Goal: Obtain resource: Download file/media

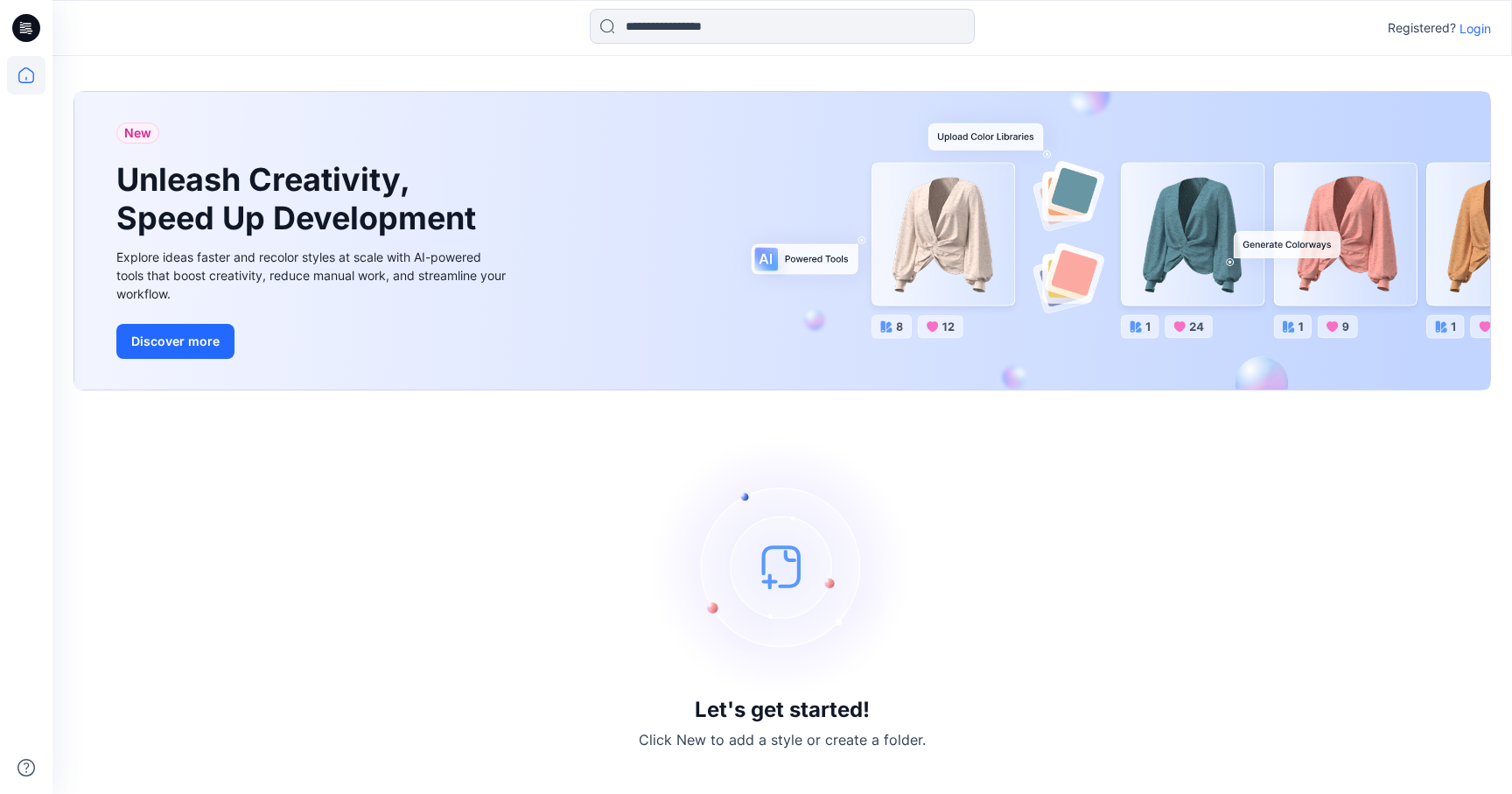
click at [1488, 31] on p "Login" at bounding box center [1475, 28] width 31 height 19
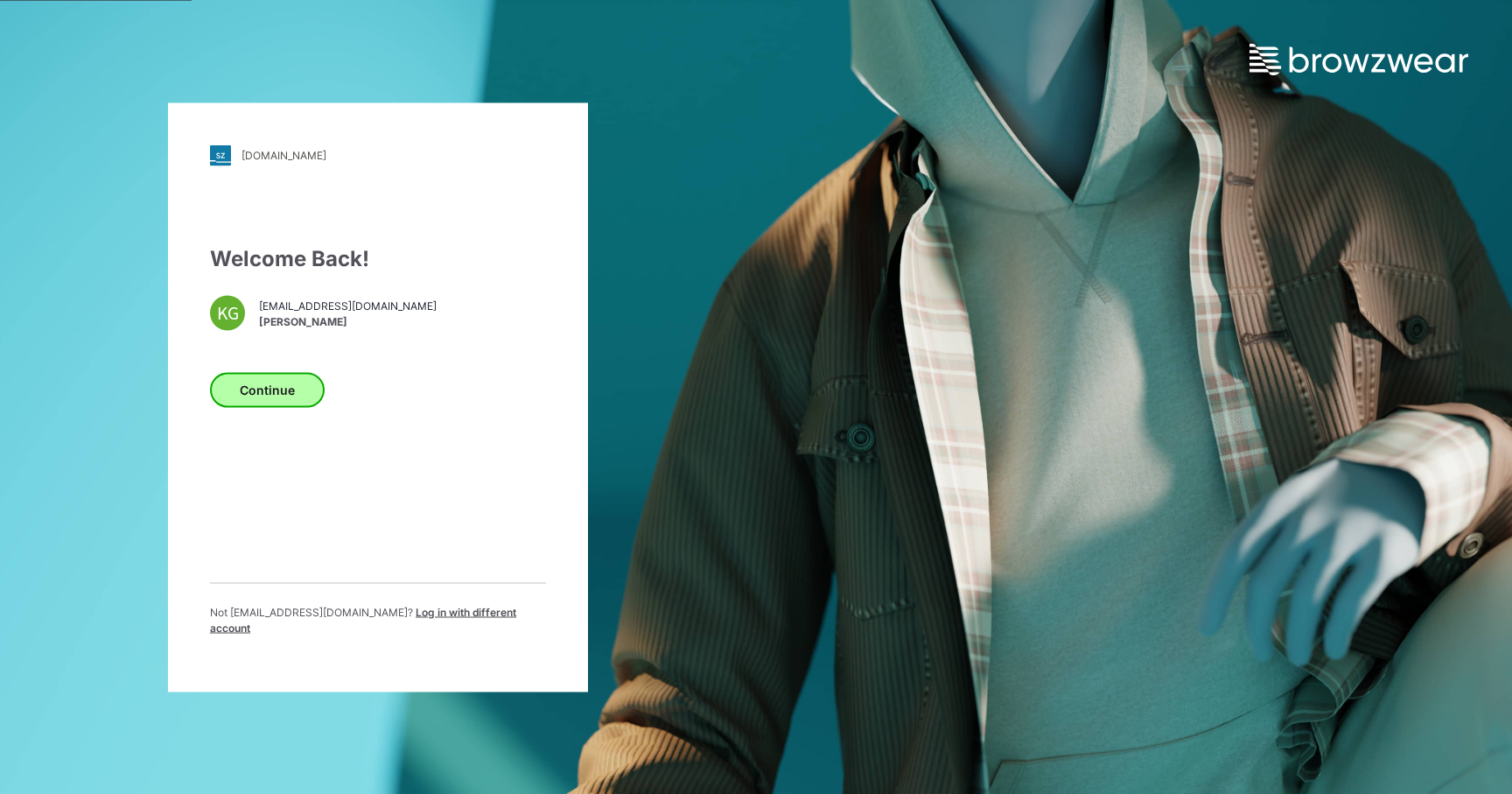
click at [317, 386] on button "Continue" at bounding box center [268, 389] width 115 height 35
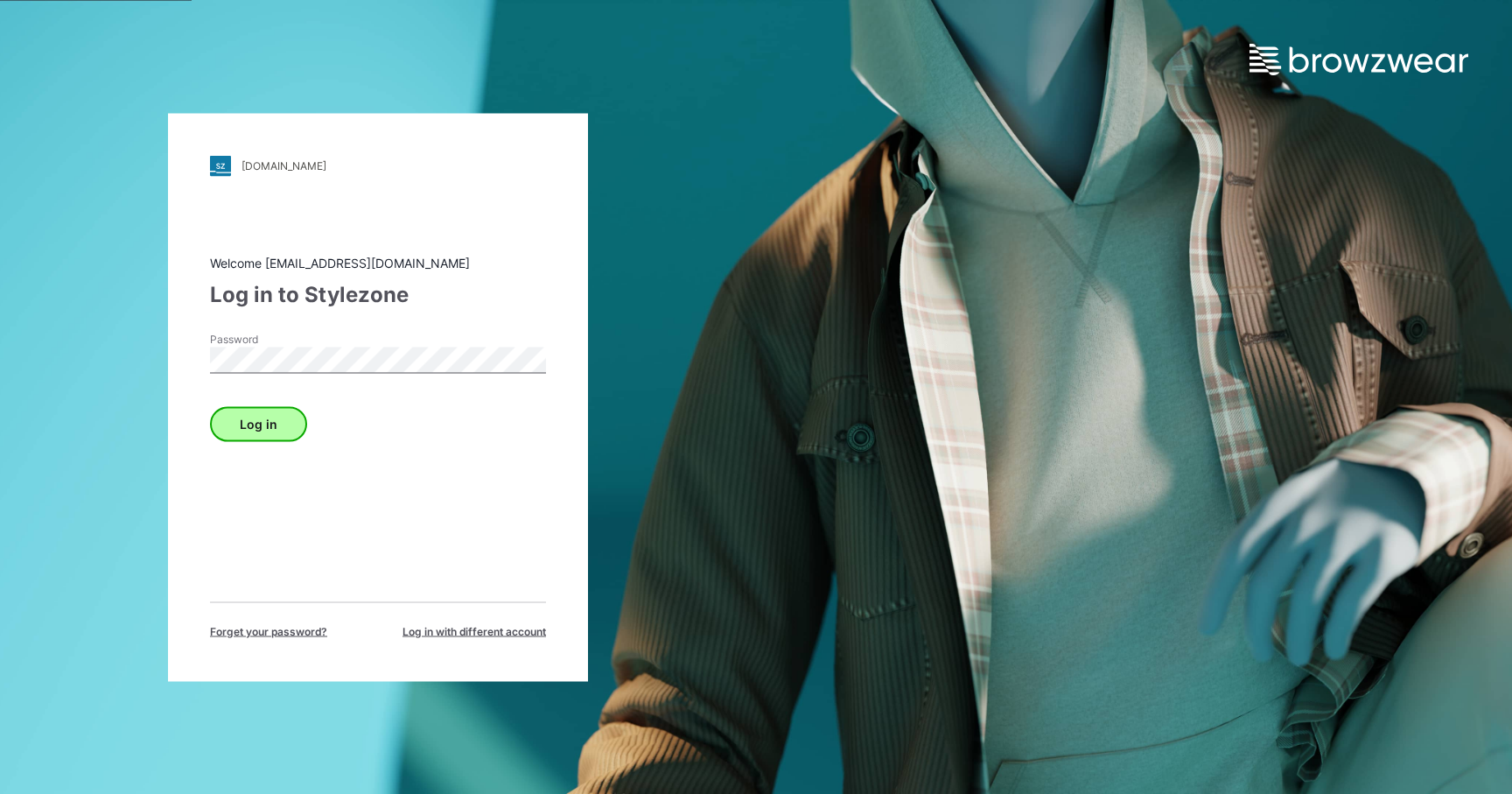
click at [280, 418] on button "Log in" at bounding box center [258, 423] width 97 height 35
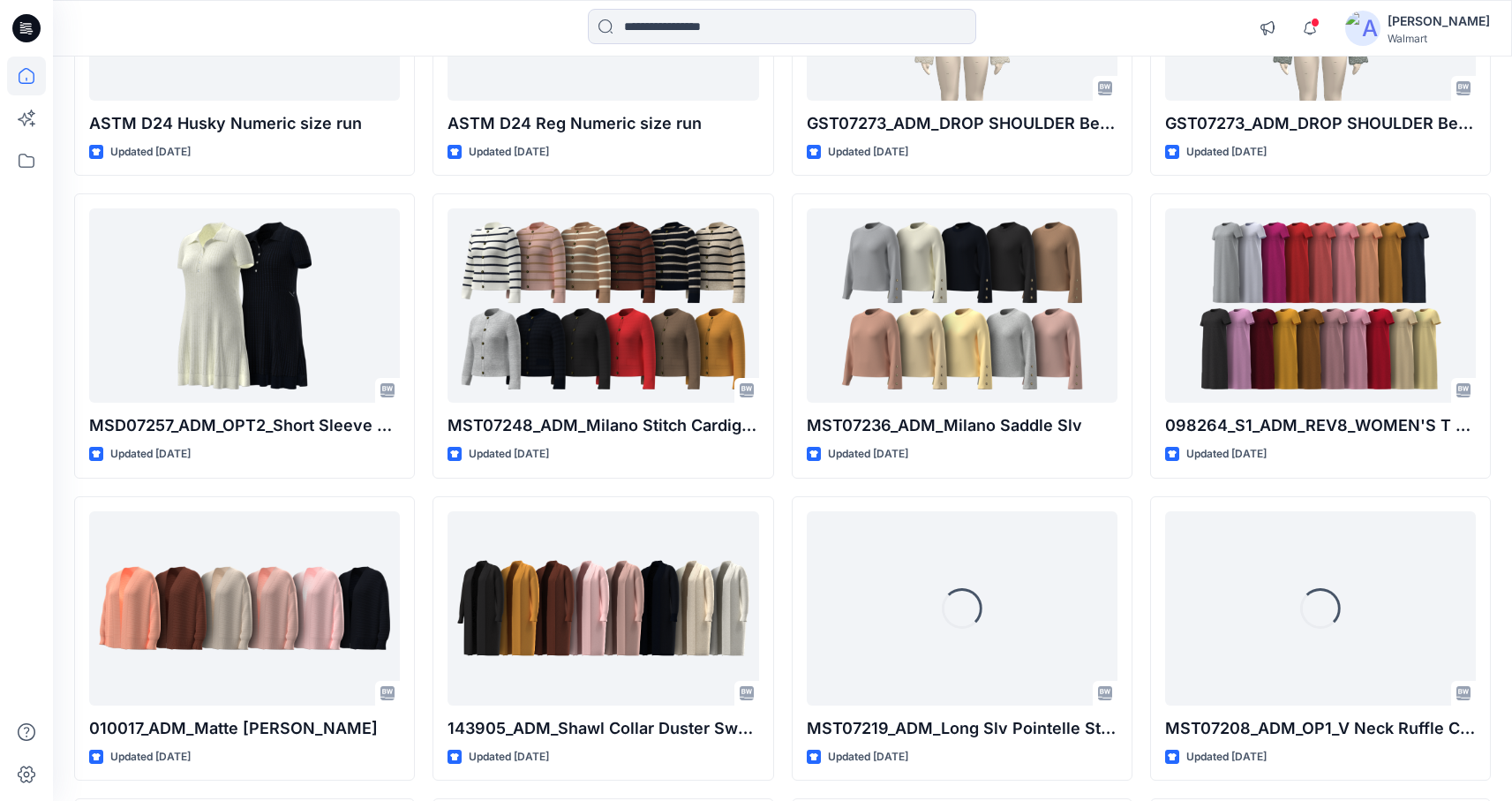
scroll to position [9869, 0]
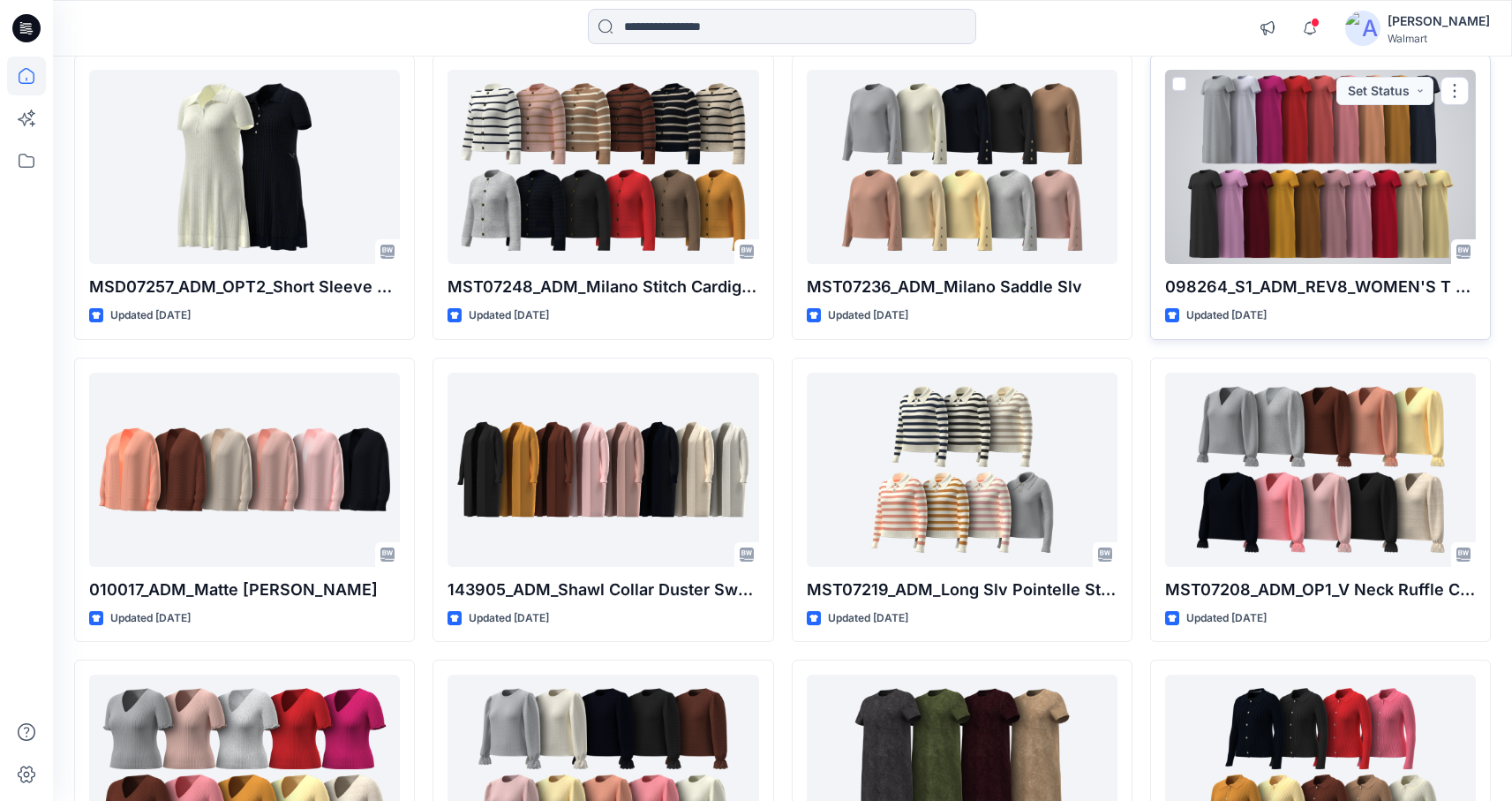
click at [1299, 165] on div at bounding box center [1320, 166] width 311 height 194
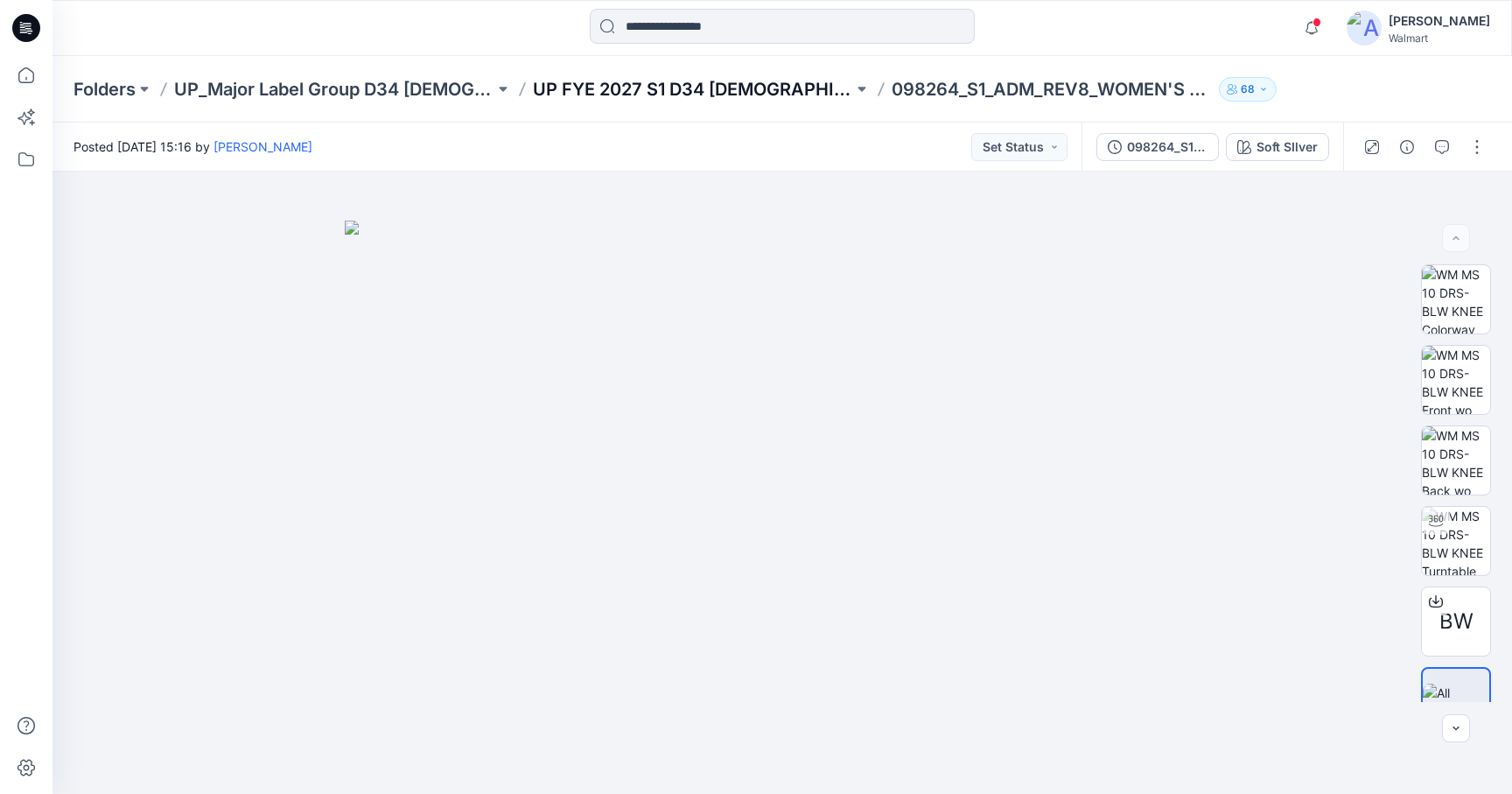
click at [717, 90] on p "UP FYE 2027 S1 D34 [DEMOGRAPHIC_DATA] Dresses" at bounding box center [693, 89] width 320 height 24
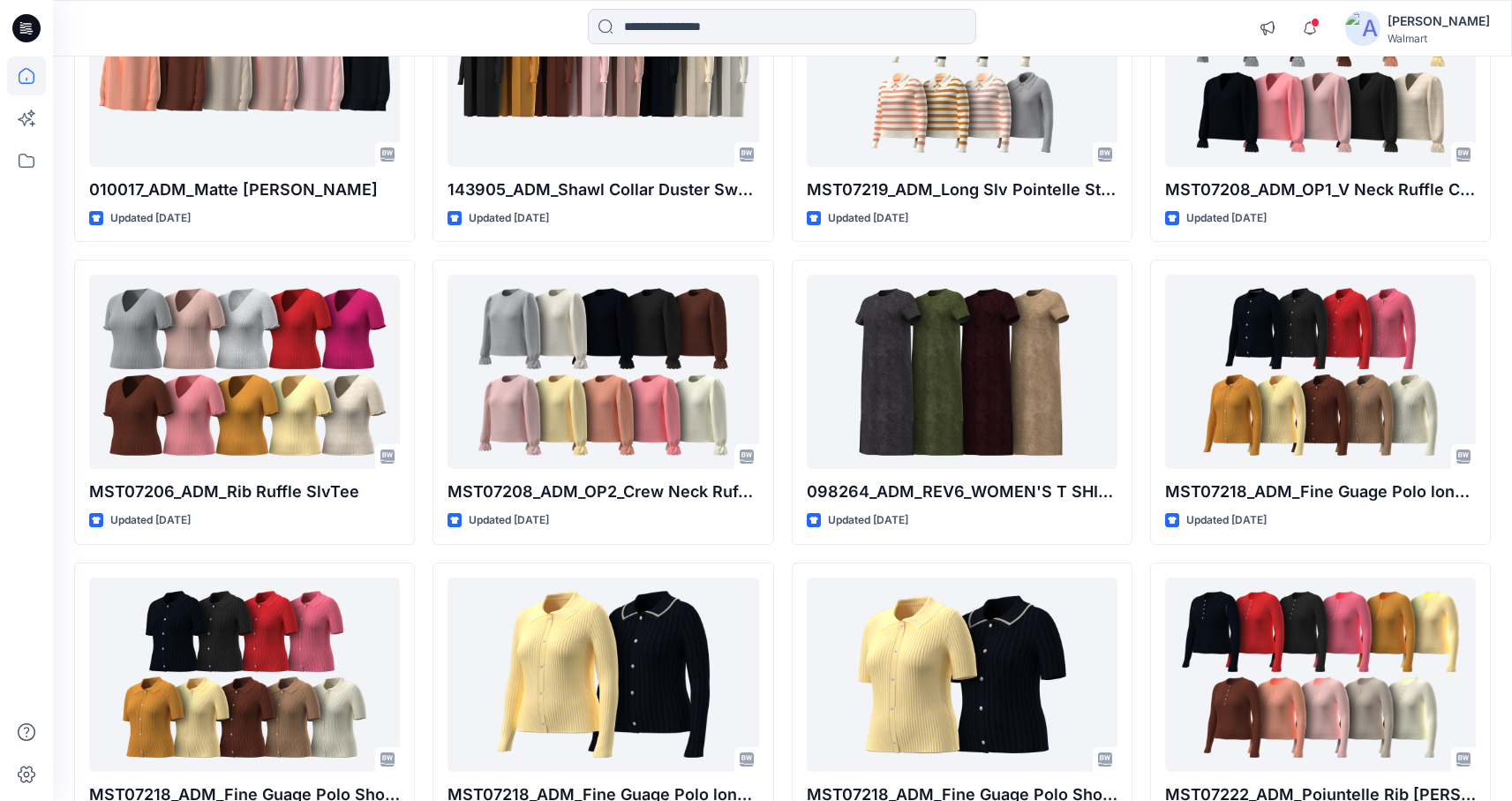
scroll to position [10293, 0]
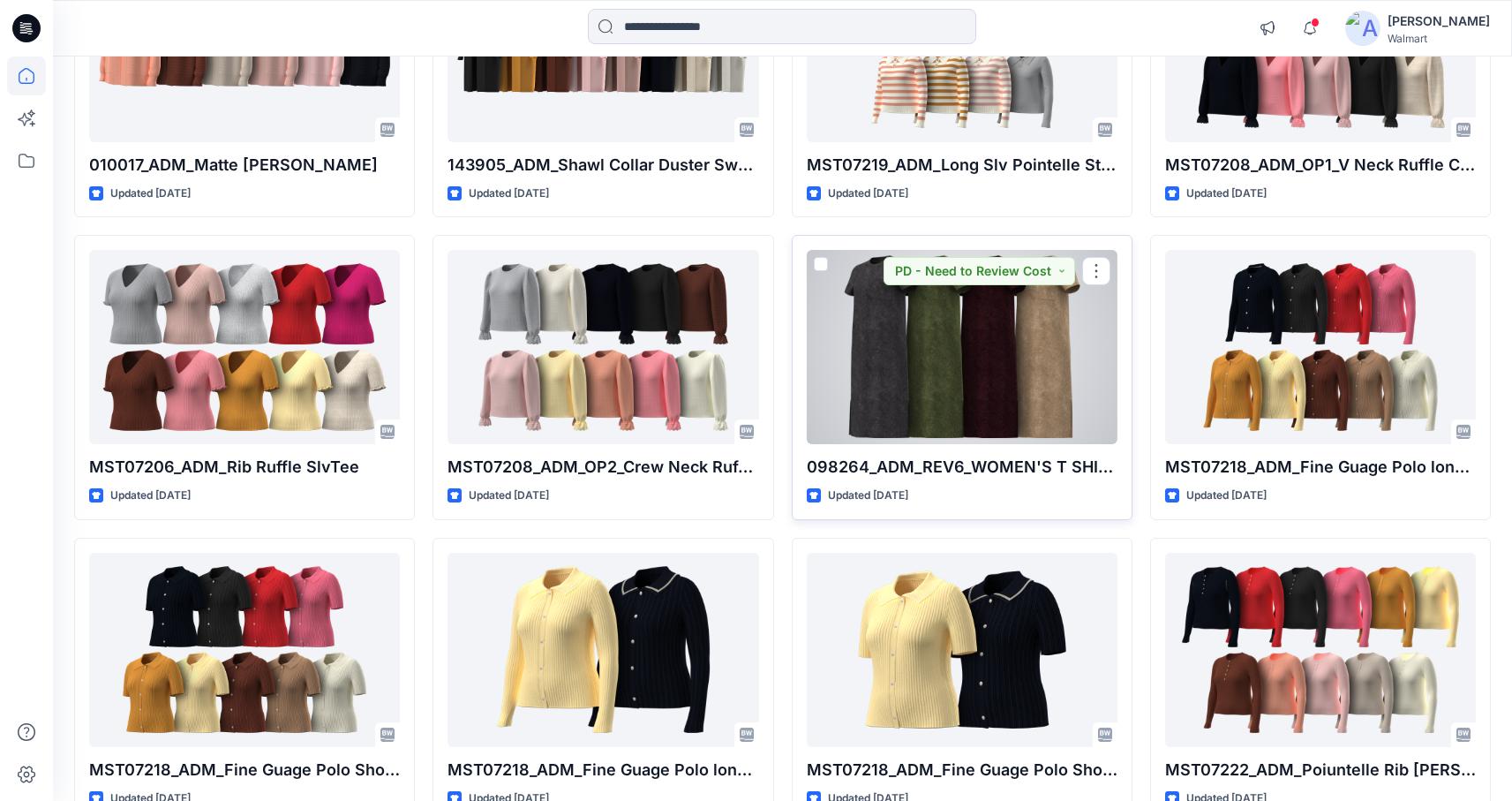
click at [947, 342] on div at bounding box center [962, 347] width 311 height 194
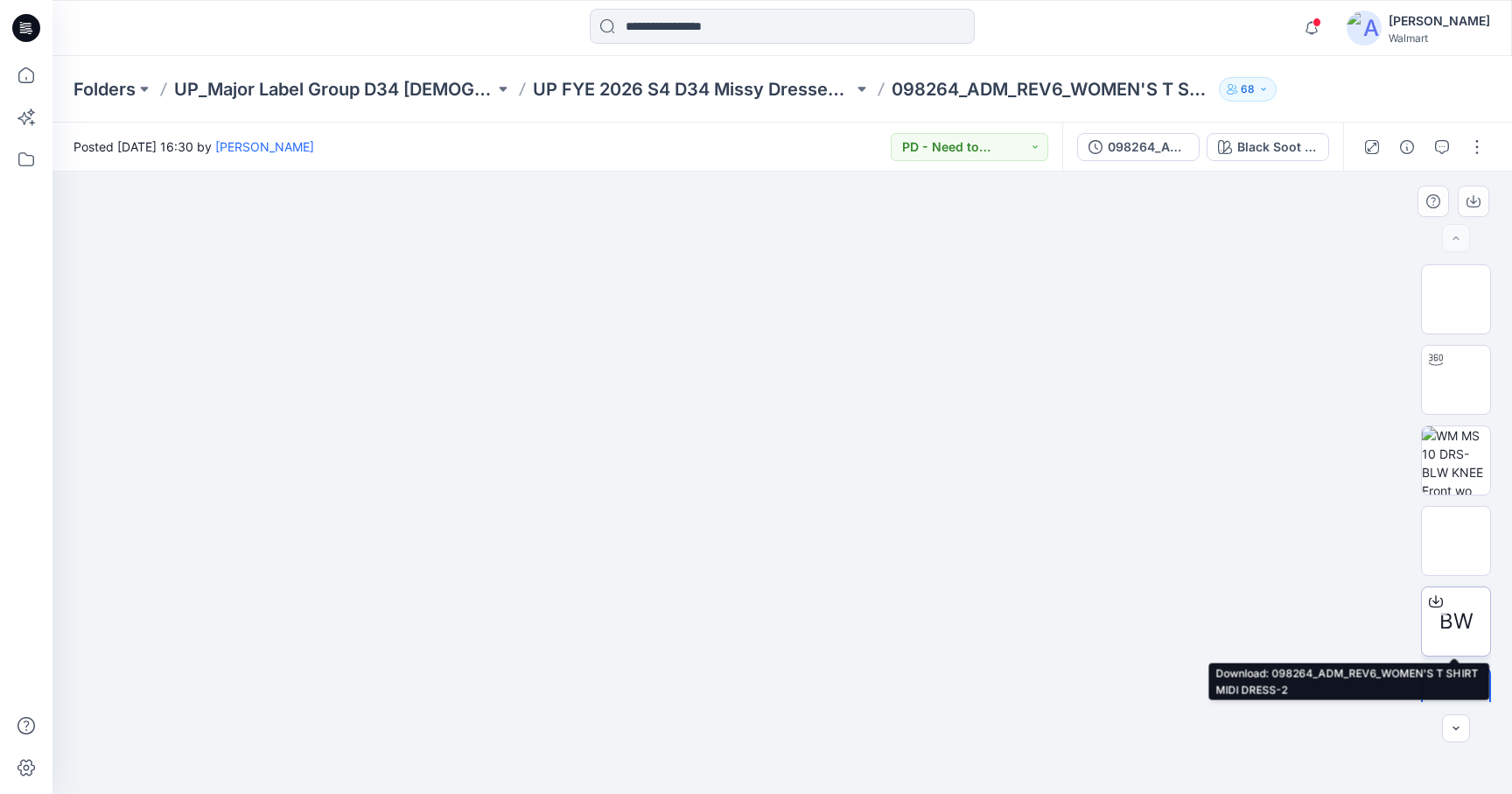
click at [1455, 647] on div "BW" at bounding box center [1456, 621] width 70 height 70
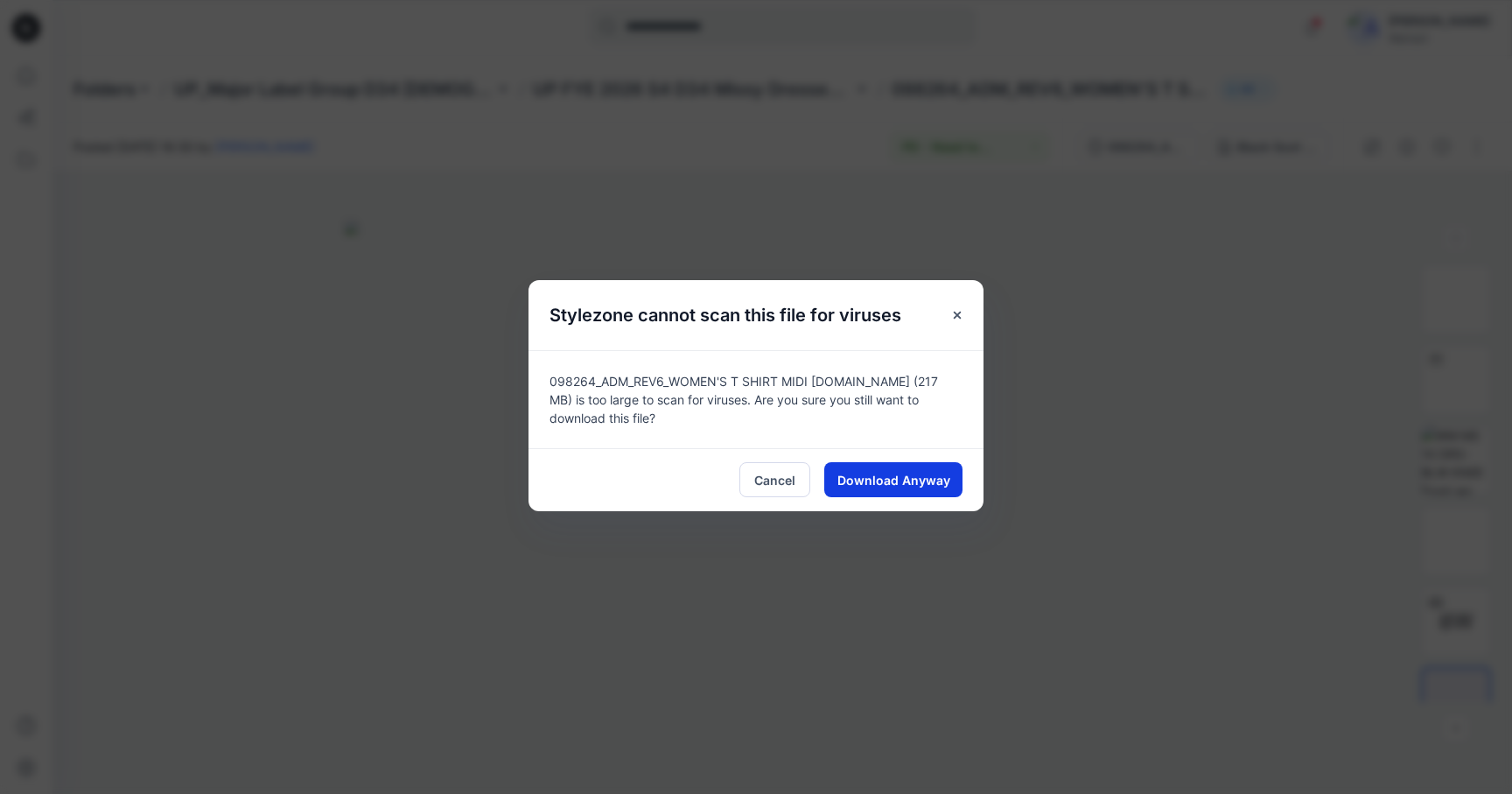
click at [938, 488] on span "Download Anyway" at bounding box center [894, 480] width 113 height 19
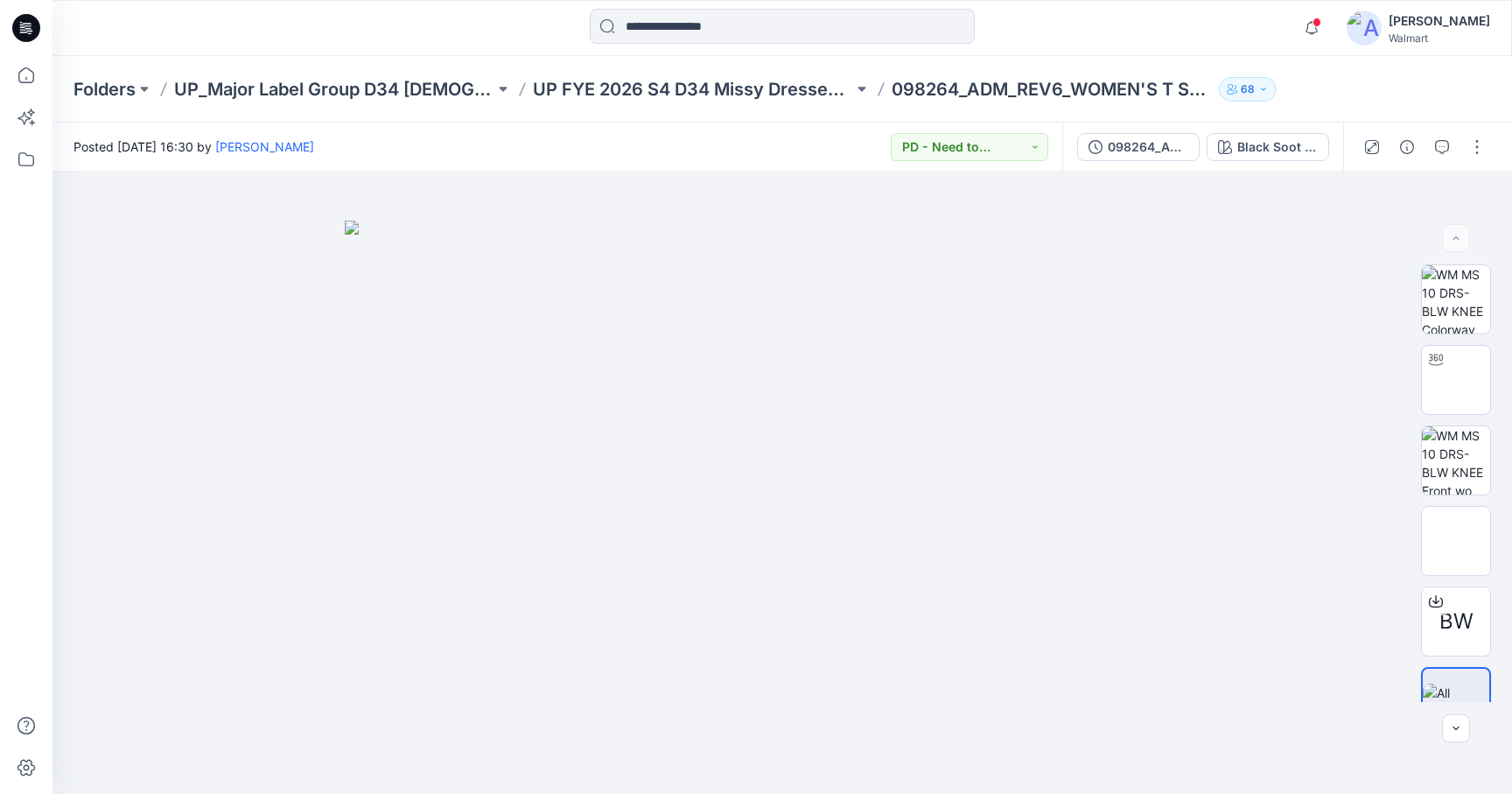
click at [43, 28] on div at bounding box center [25, 27] width 56 height 56
